Goal: Task Accomplishment & Management: Manage account settings

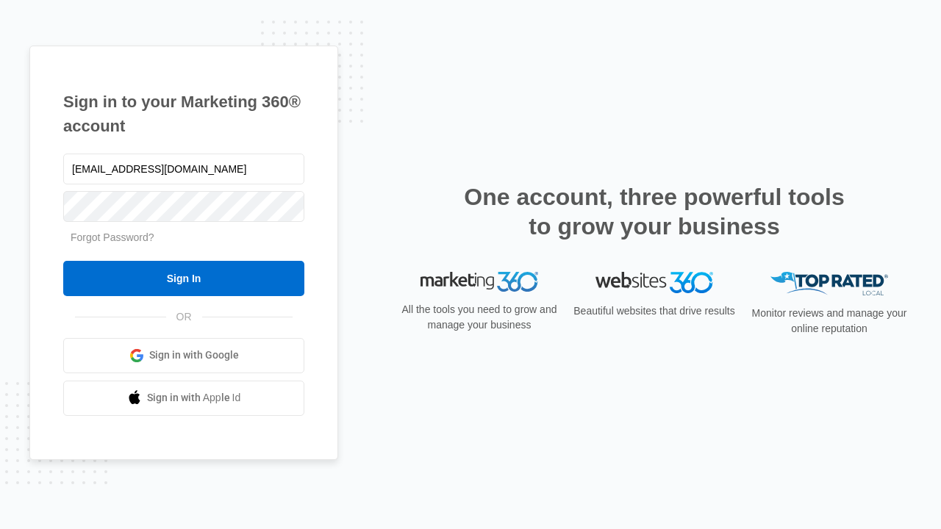
type input "dankie614@gmail.com"
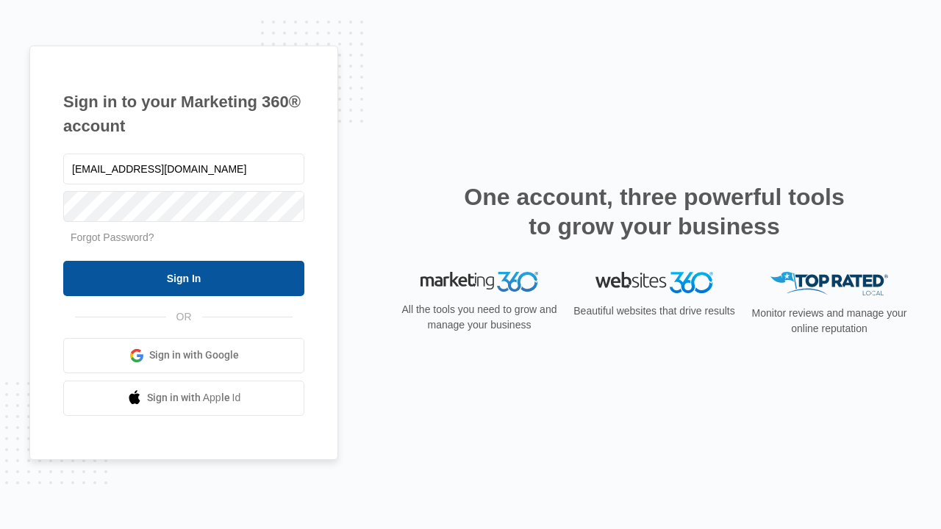
click at [184, 278] on input "Sign In" at bounding box center [183, 278] width 241 height 35
